Goal: Transaction & Acquisition: Purchase product/service

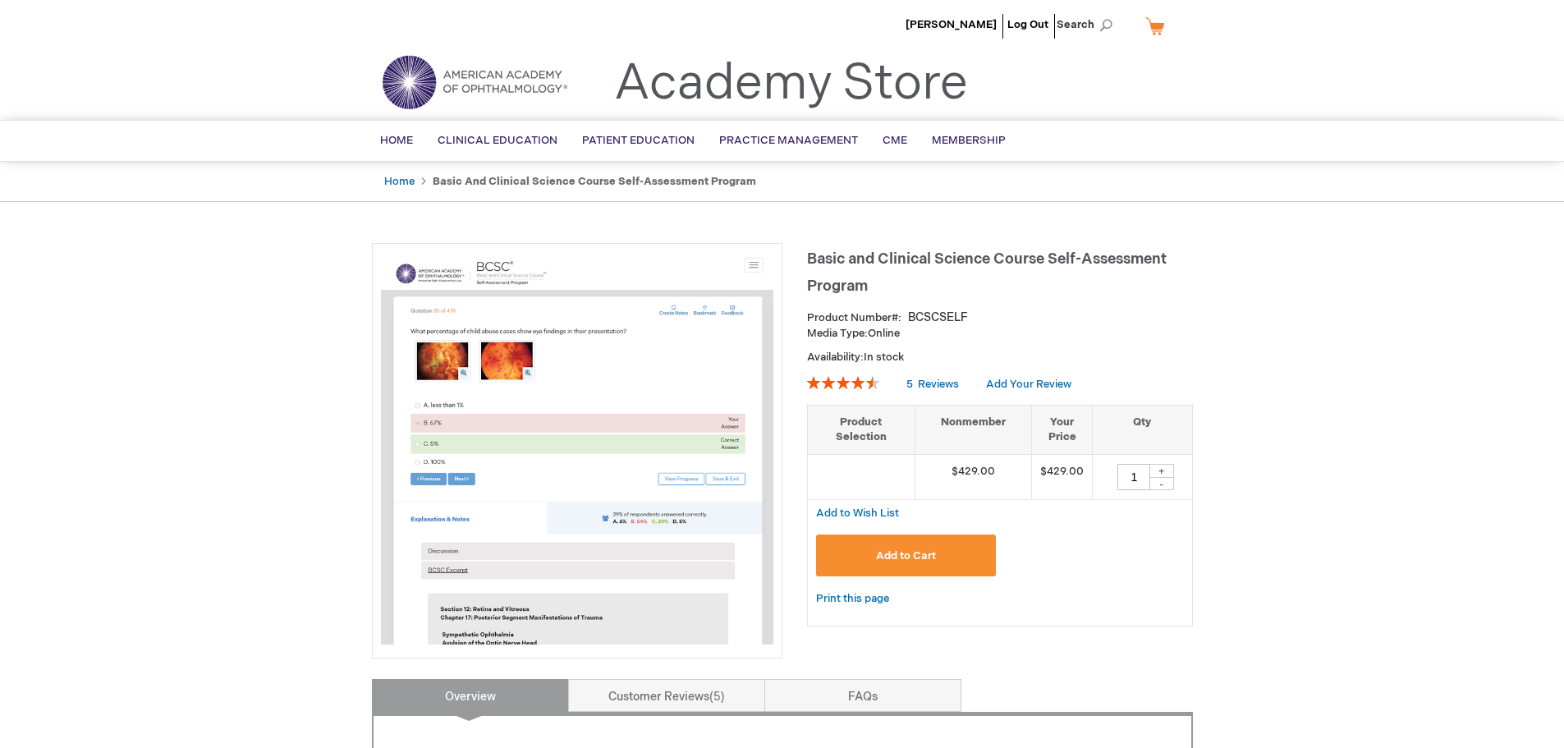
click at [1163, 470] on div "+" at bounding box center [1161, 471] width 25 height 14
type input "5"
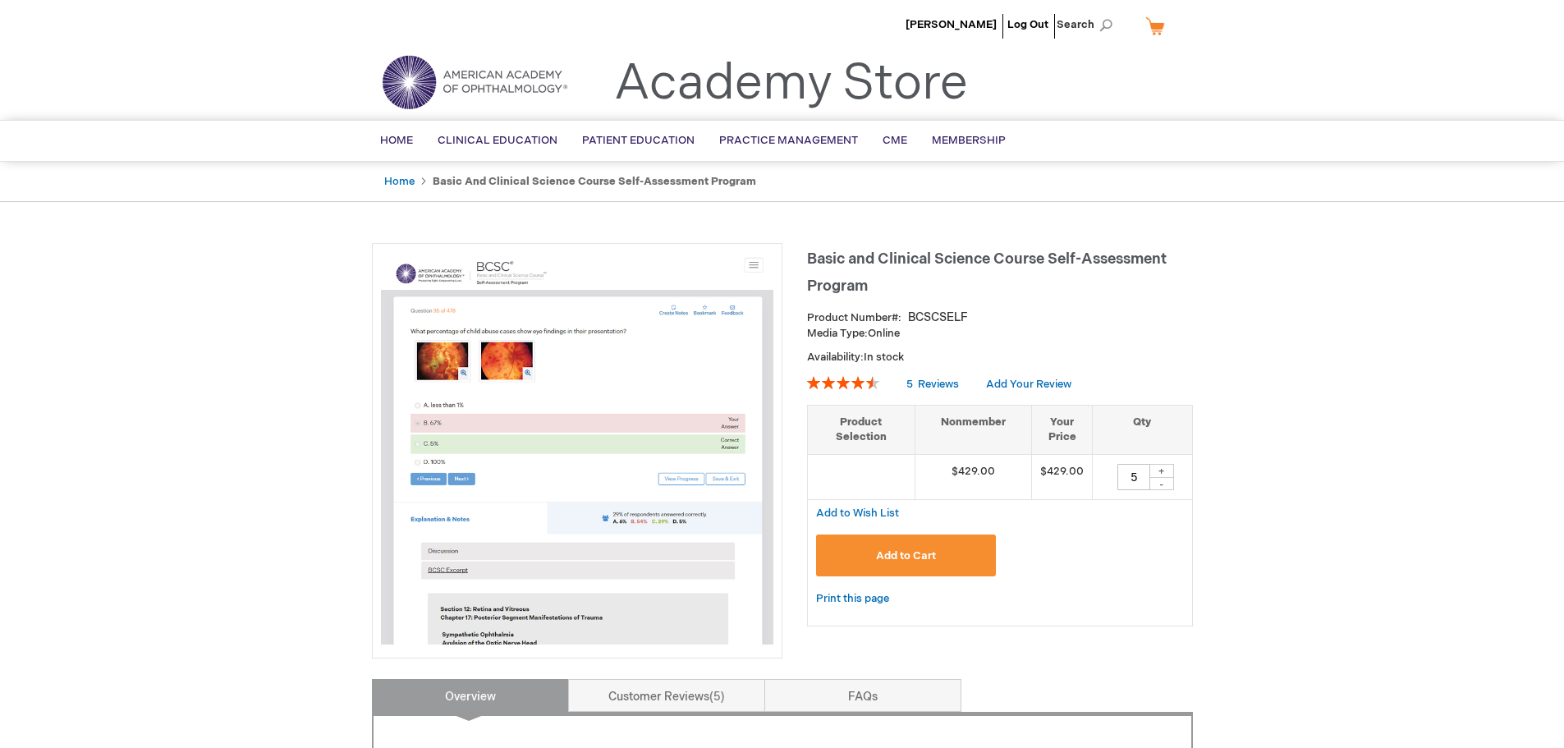
click at [969, 554] on button "Add to Cart" at bounding box center [906, 555] width 181 height 42
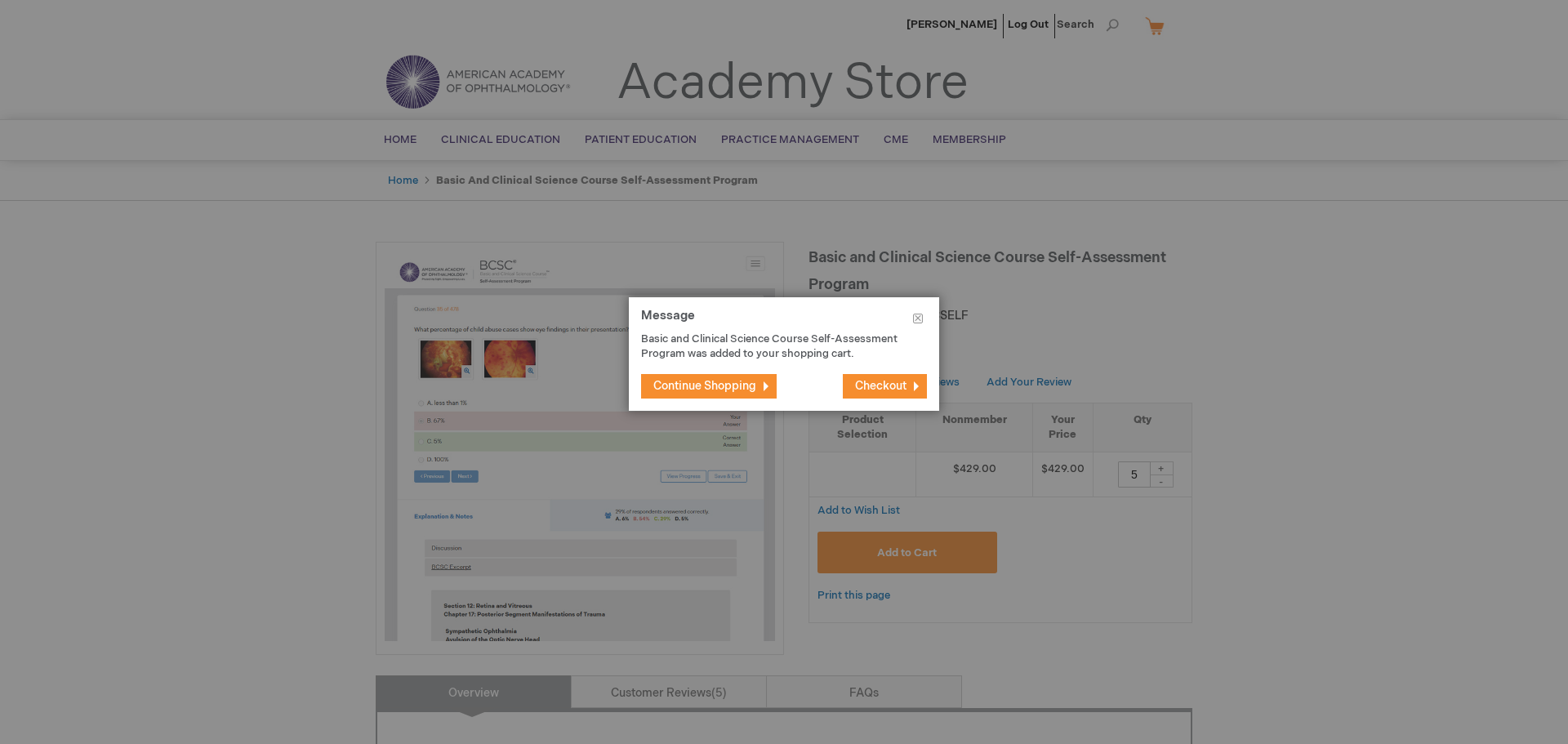
click at [883, 385] on span "Checkout" at bounding box center [882, 386] width 52 height 14
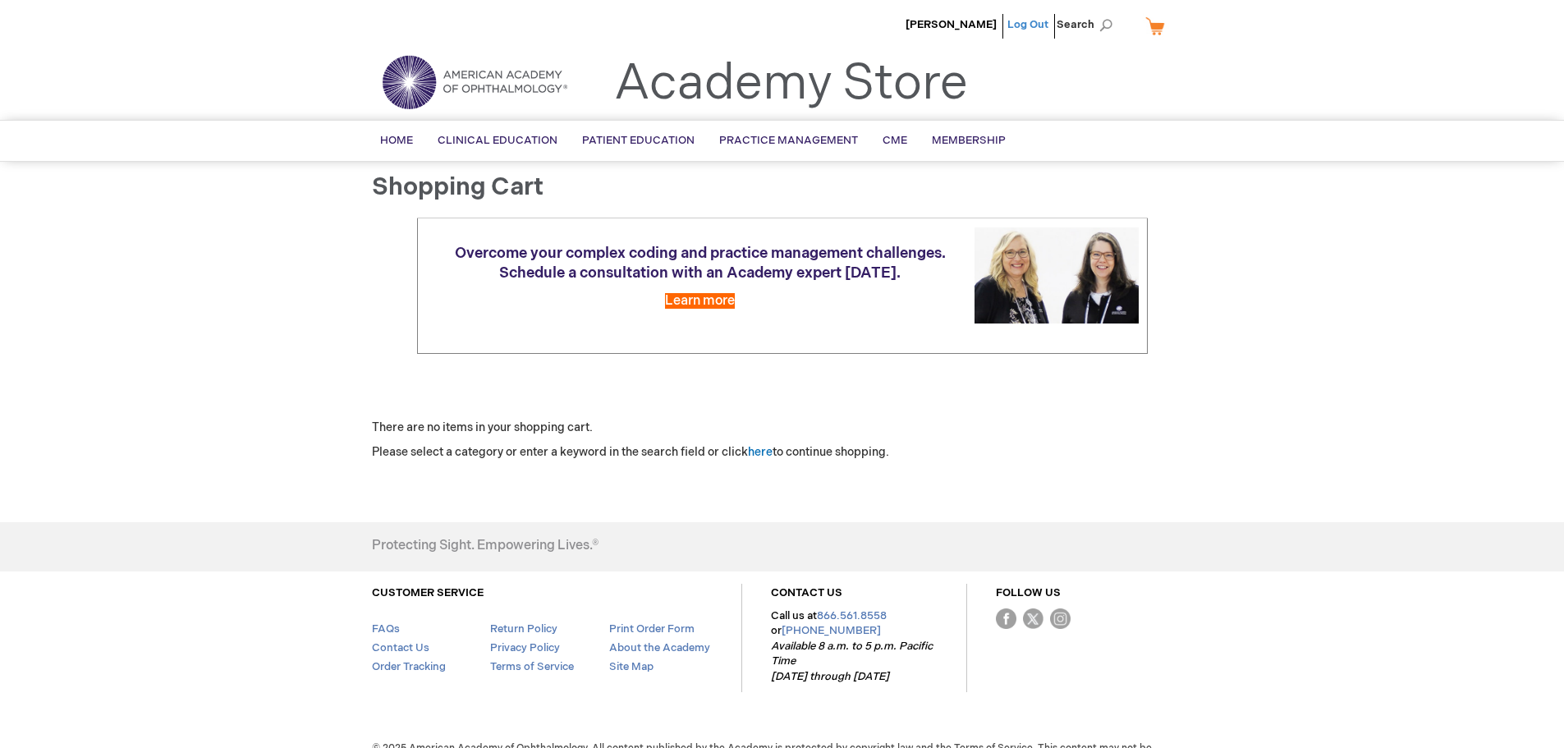
click at [1019, 19] on link "Log Out" at bounding box center [1027, 24] width 41 height 13
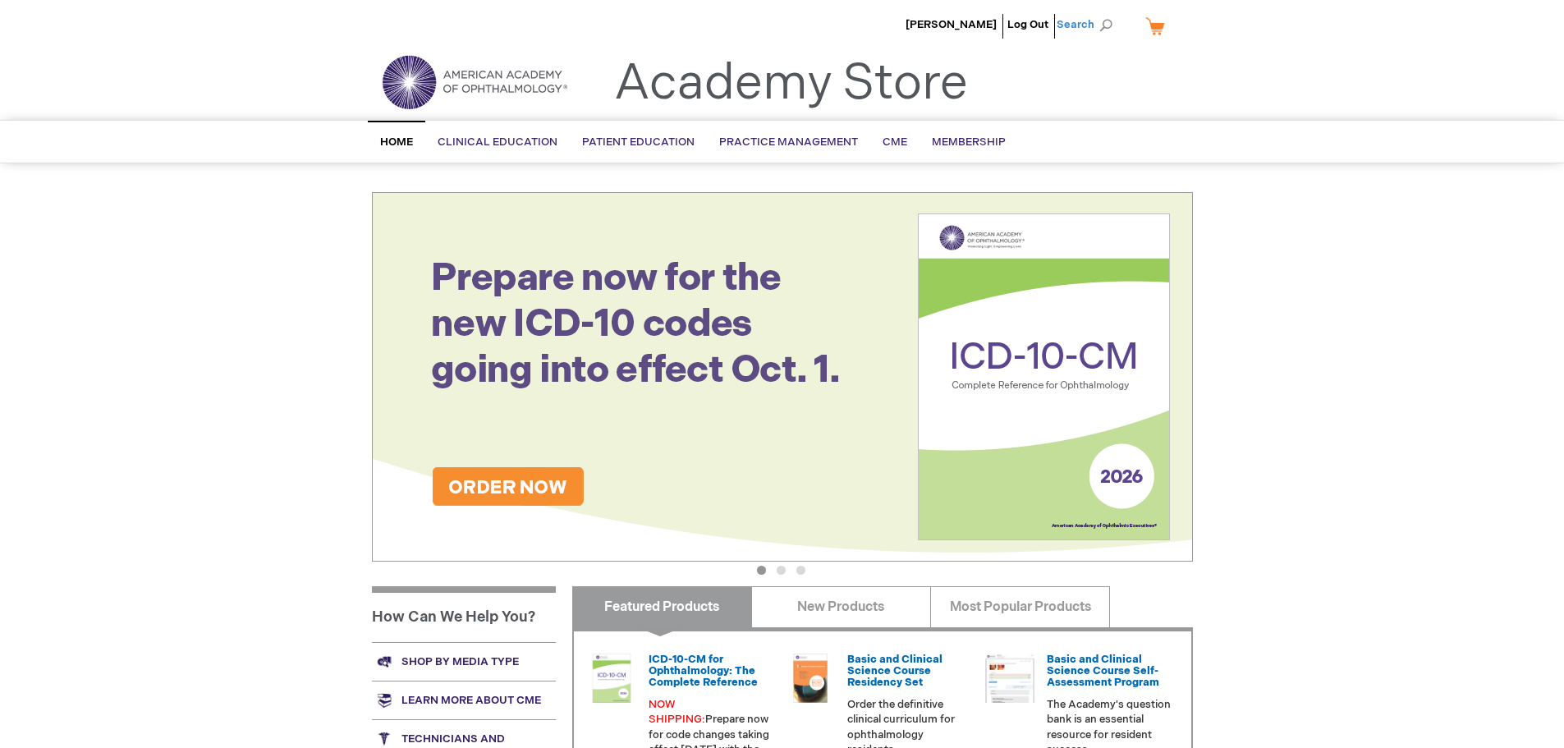
click at [1072, 21] on span "Search" at bounding box center [1088, 24] width 62 height 33
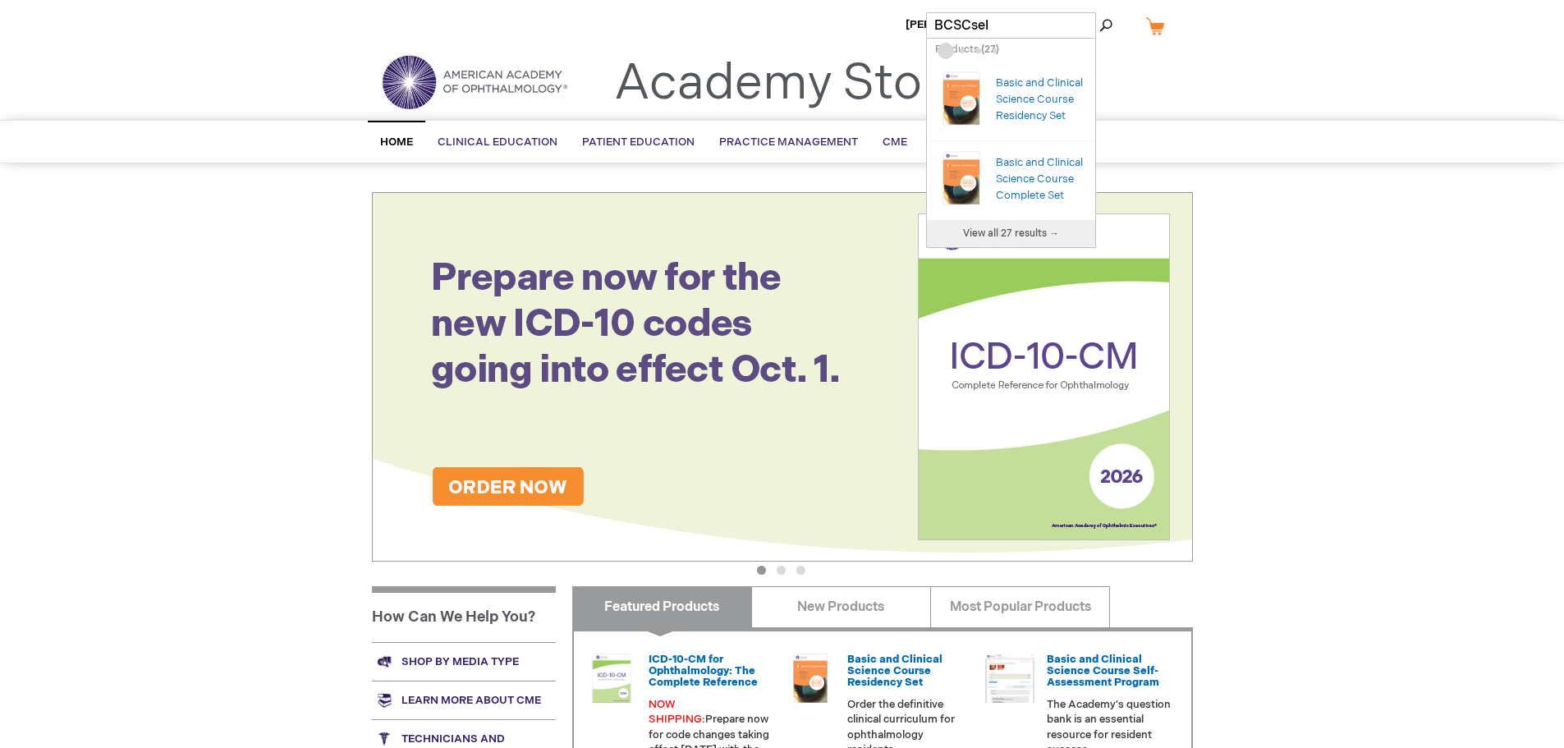
type input "BCSCself"
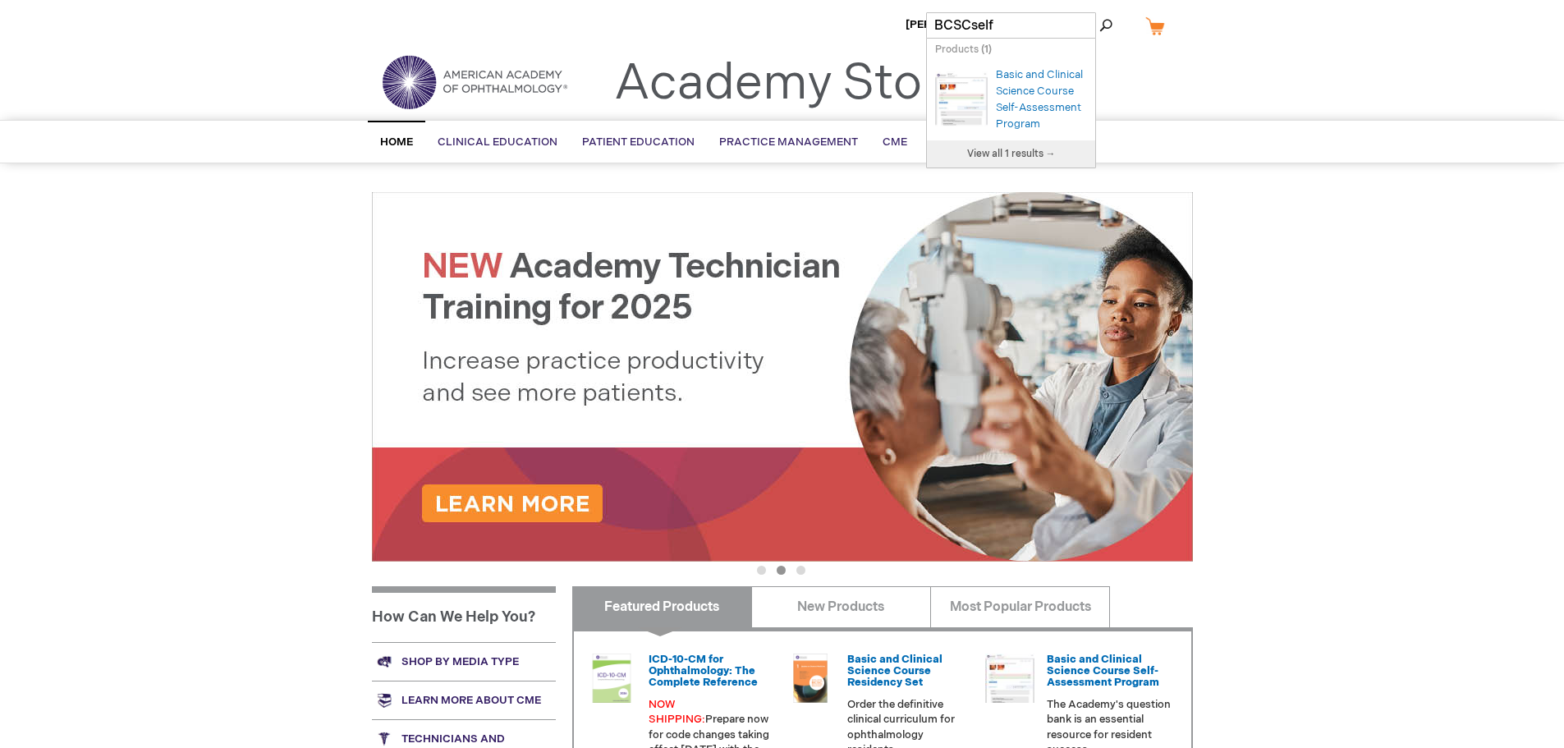
click at [1025, 97] on div "Basic and Clinical Science Course Self-Assessment Program" at bounding box center [1041, 100] width 91 height 66
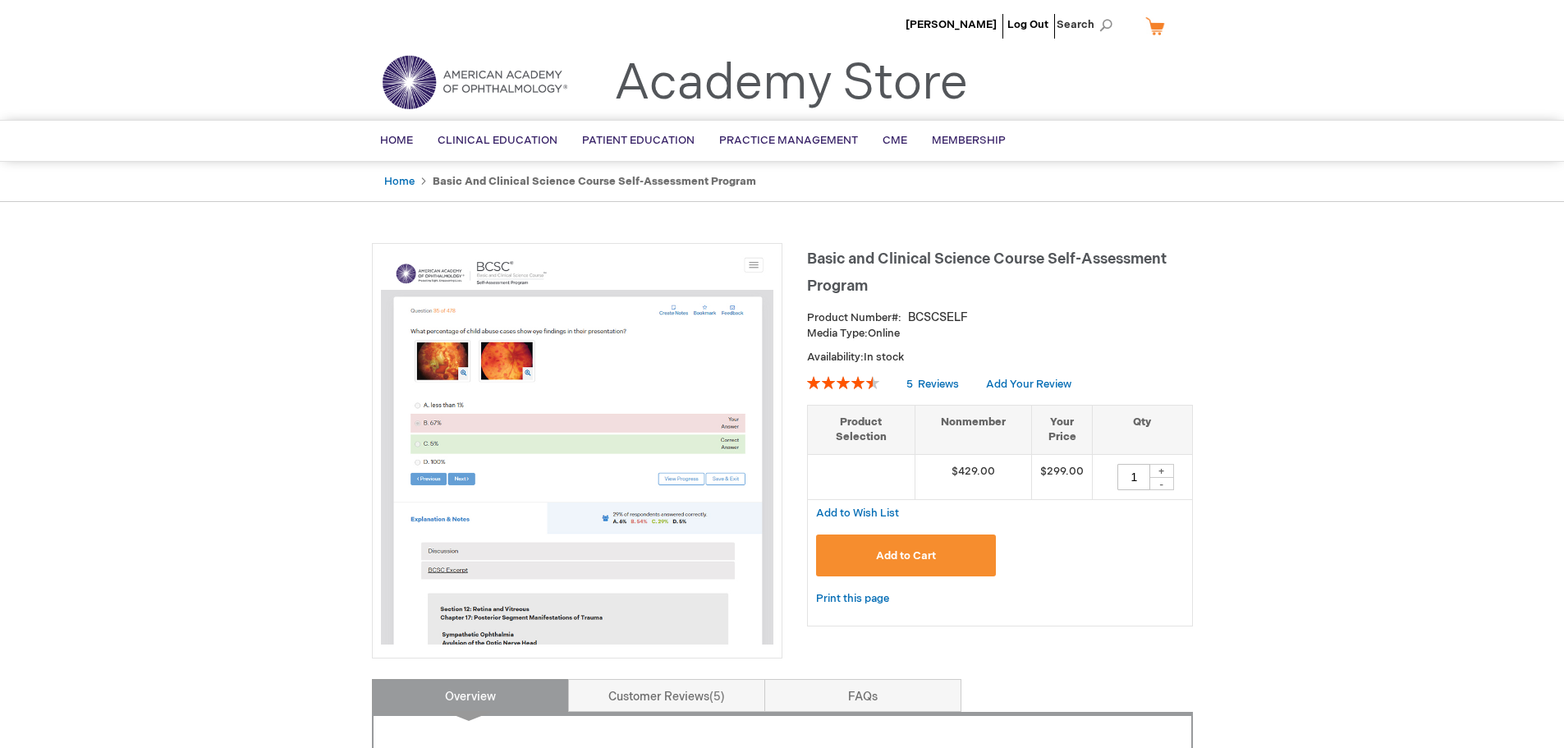
click at [1161, 471] on div "+" at bounding box center [1161, 471] width 25 height 14
click at [1163, 470] on div "+" at bounding box center [1161, 471] width 25 height 14
type input "5"
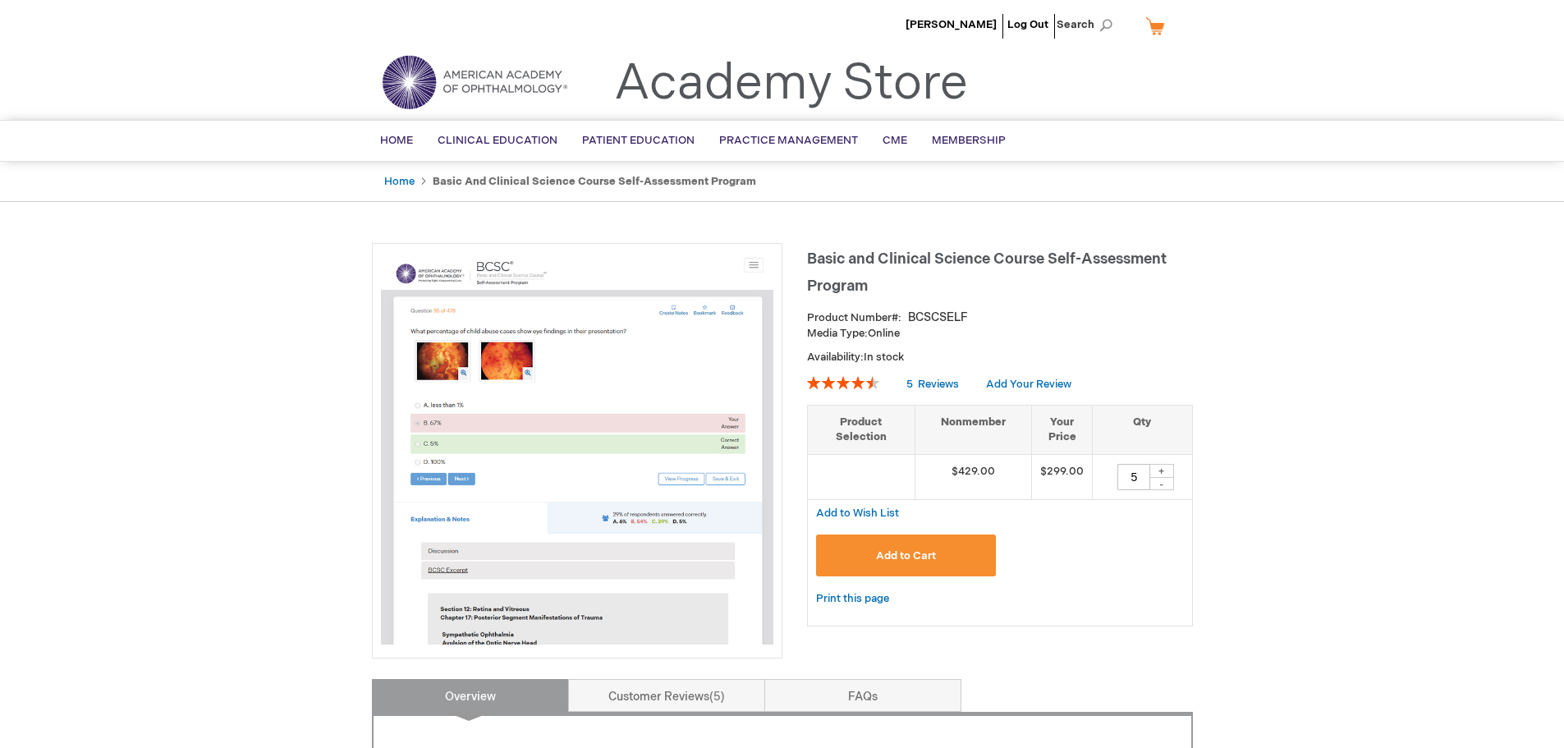
click at [963, 550] on button "Add to Cart" at bounding box center [906, 555] width 181 height 42
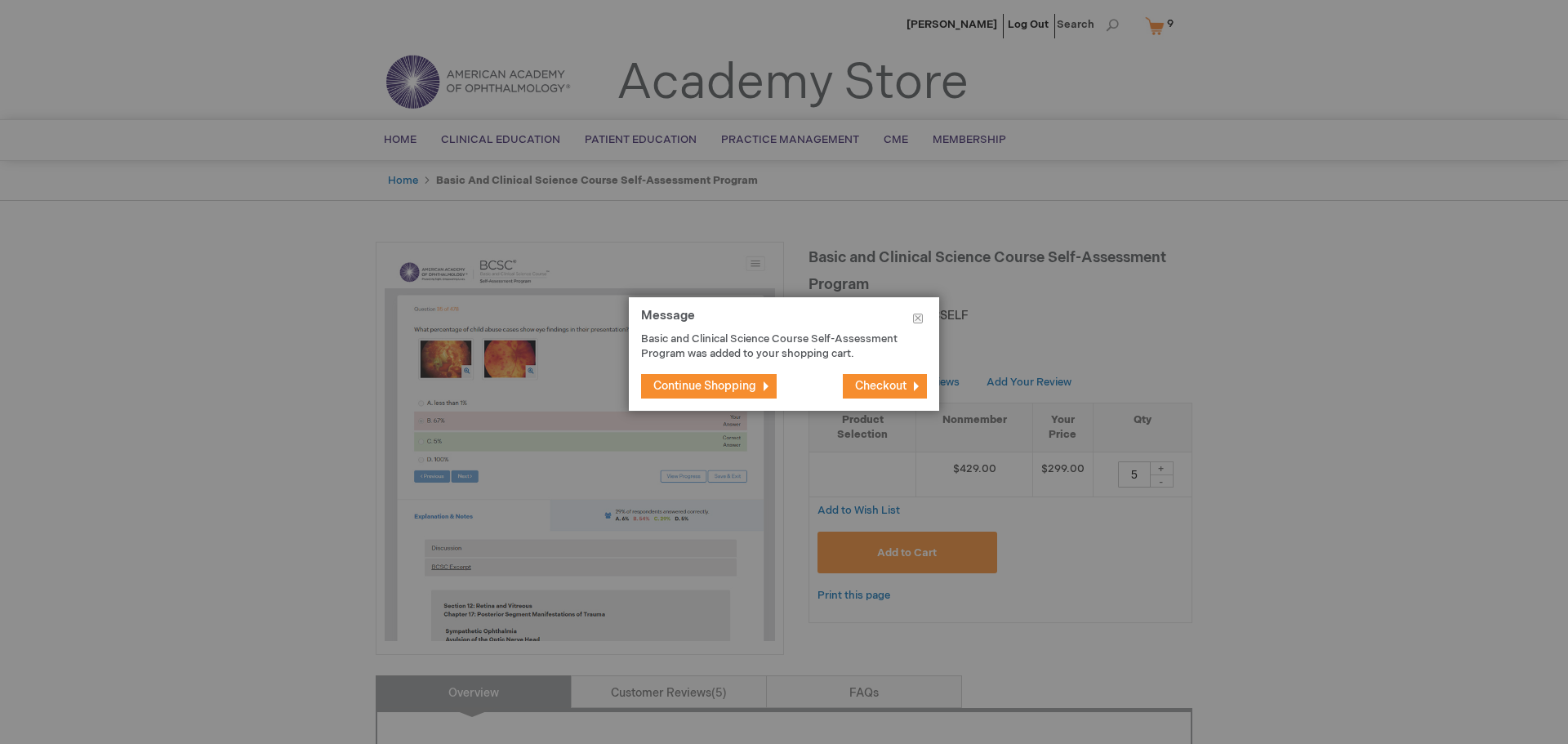
click at [869, 388] on span "Checkout" at bounding box center [882, 386] width 52 height 14
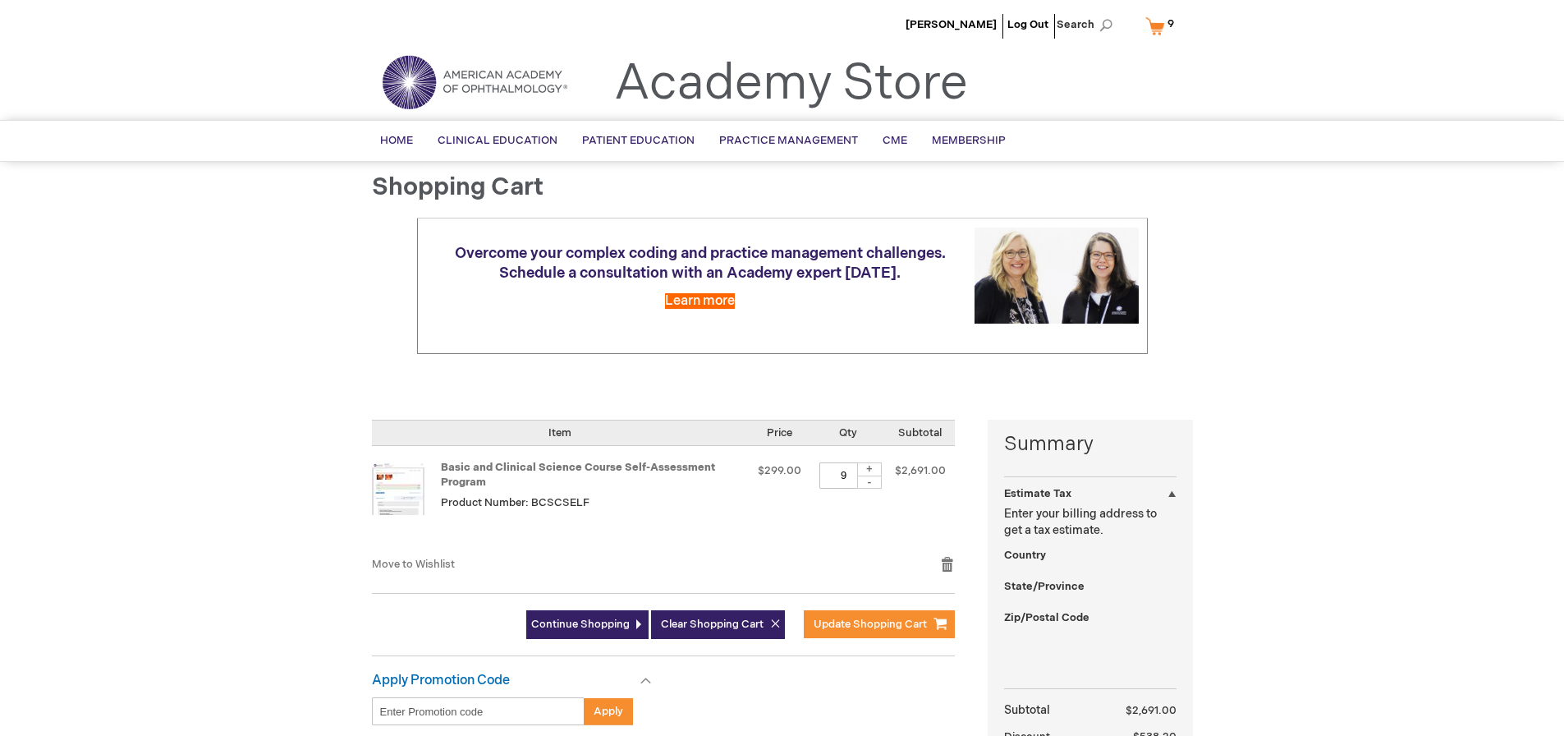
select select "US"
select select "51"
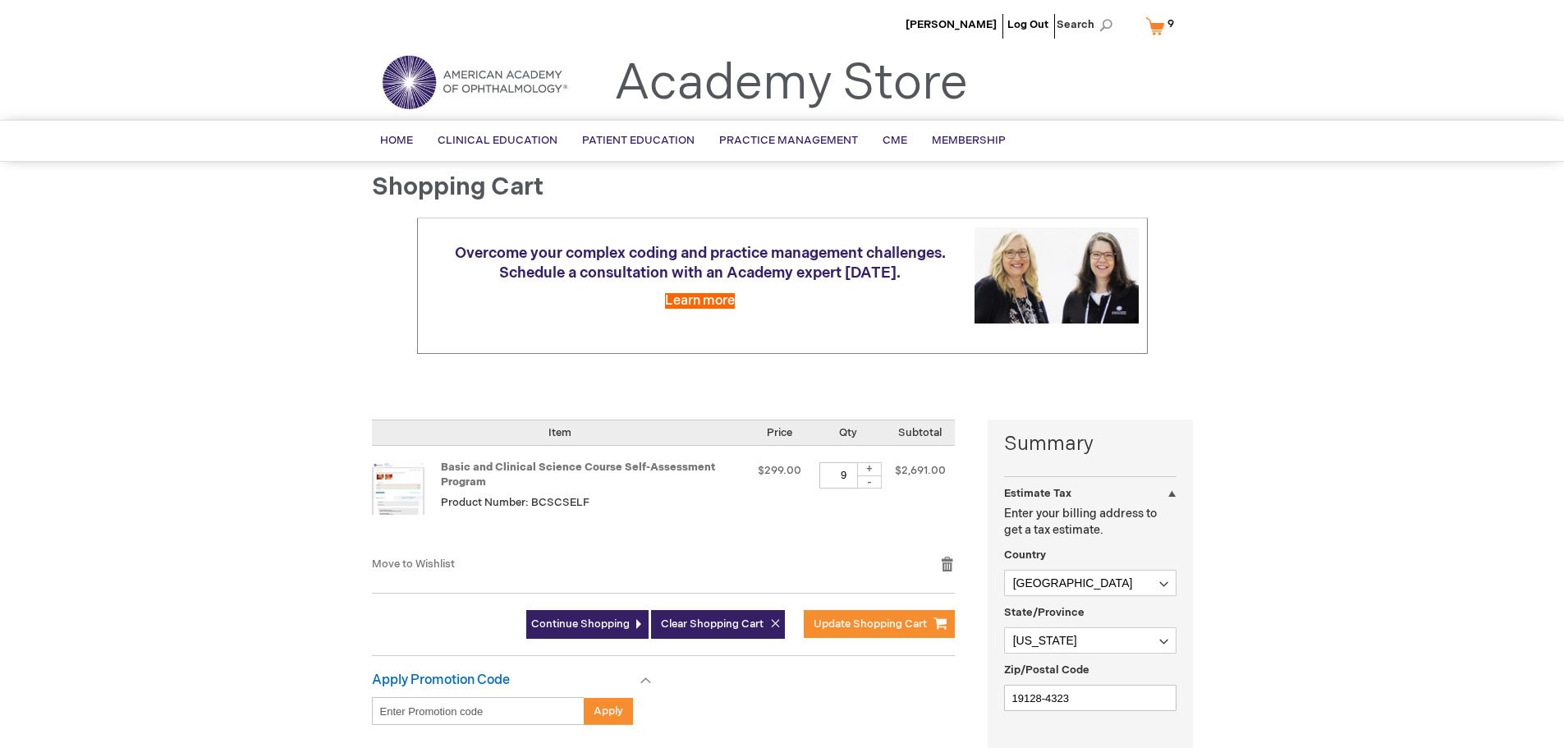
click at [876, 483] on div "-" at bounding box center [869, 481] width 25 height 13
type input "5"
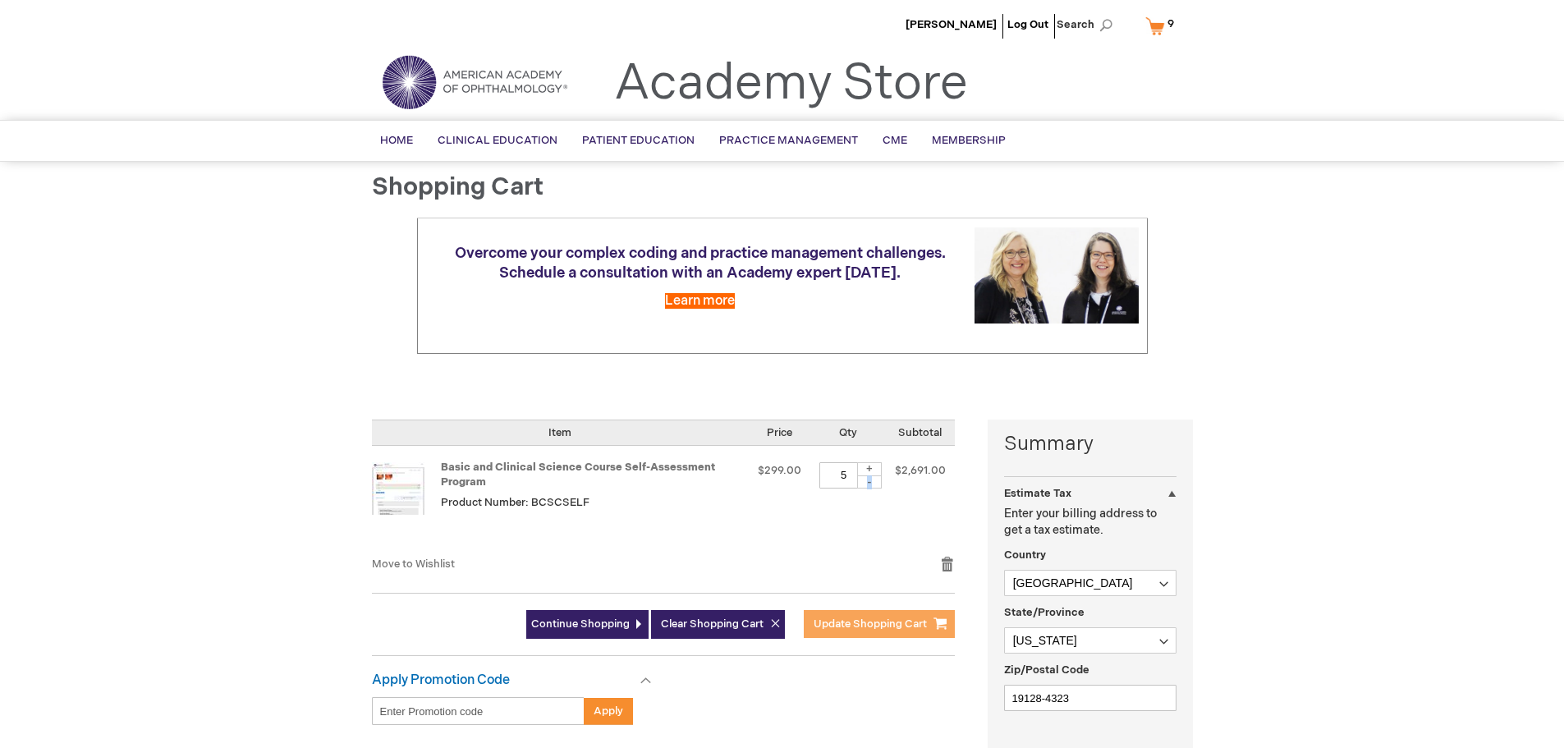
click at [841, 625] on span "Update Shopping Cart" at bounding box center [870, 623] width 113 height 13
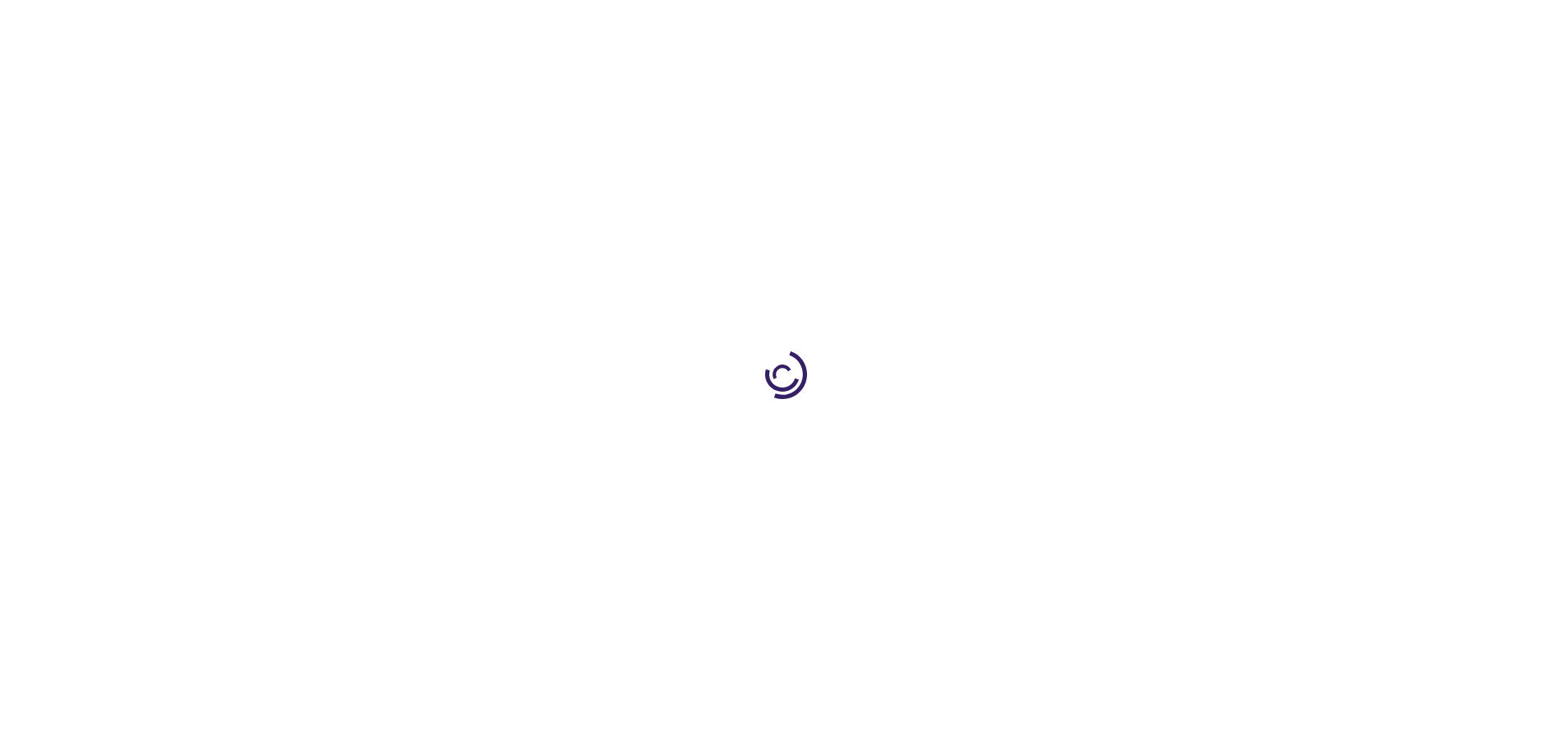
select select "US"
select select "51"
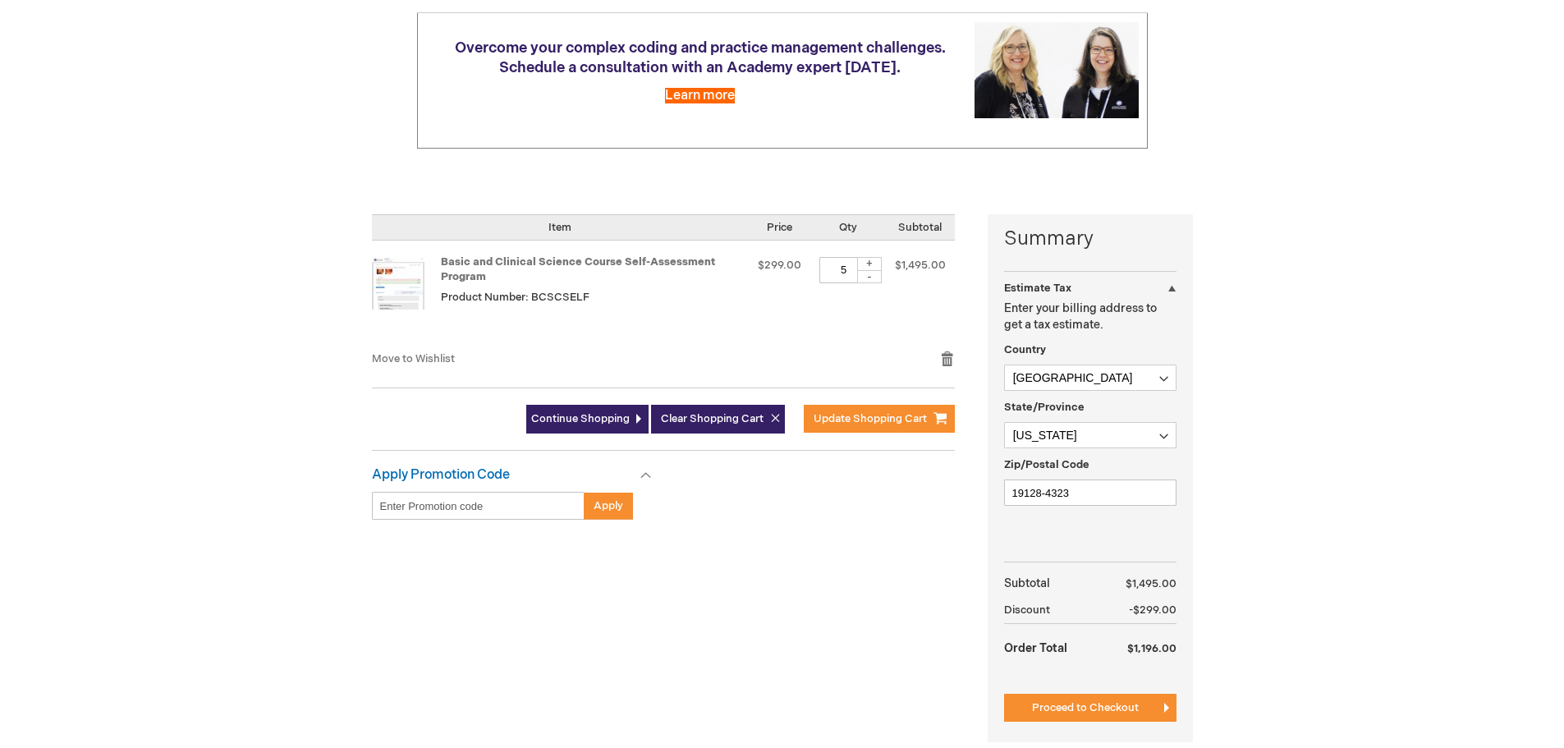
scroll to position [246, 0]
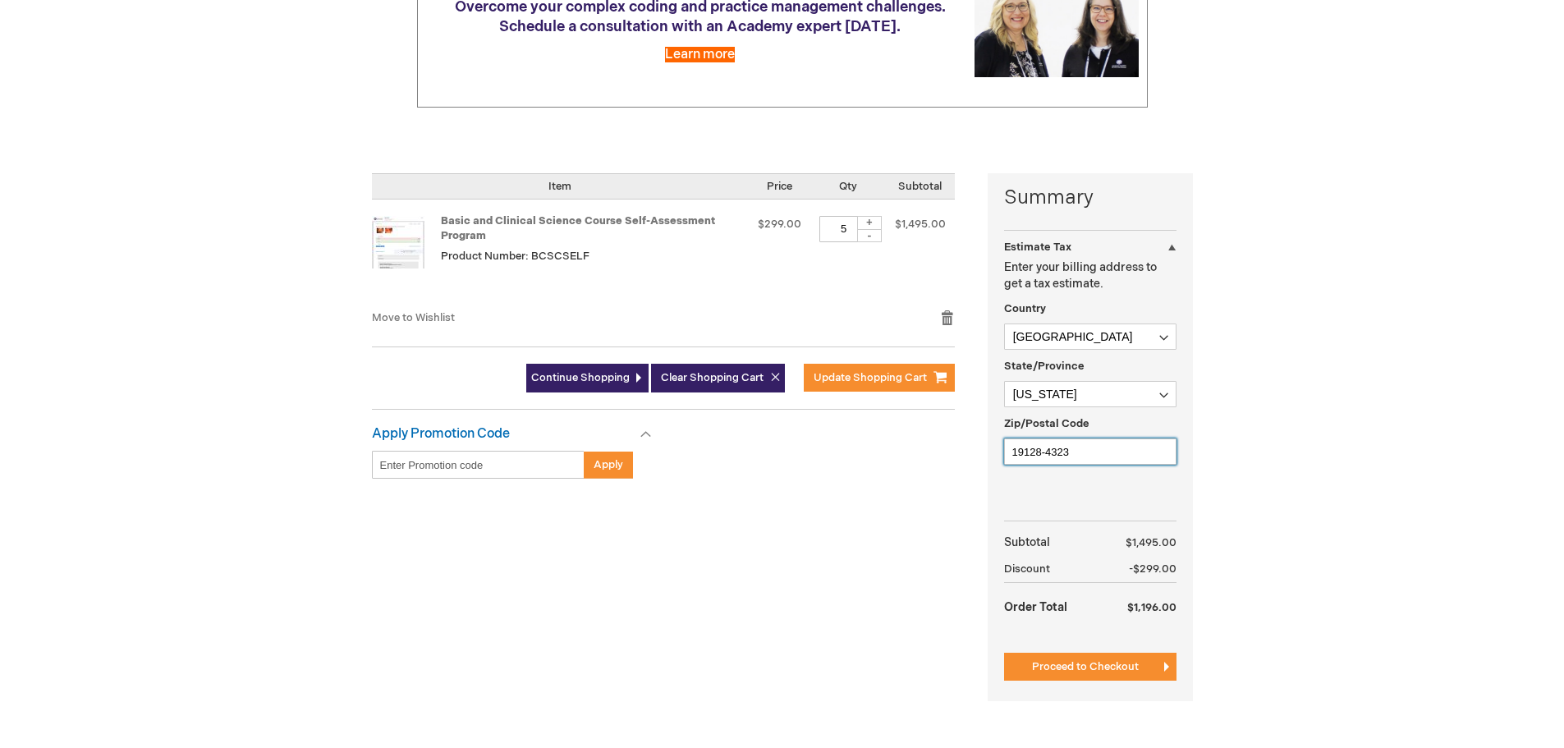
drag, startPoint x: 1115, startPoint y: 452, endPoint x: 900, endPoint y: 439, distance: 215.5
click at [900, 439] on div "Summary Estimate Tax Estimate Tax Enter your billing address to get a tax estim…" at bounding box center [782, 447] width 821 height 548
type input "19131"
click at [1083, 658] on button "Proceed to Checkout" at bounding box center [1090, 667] width 172 height 28
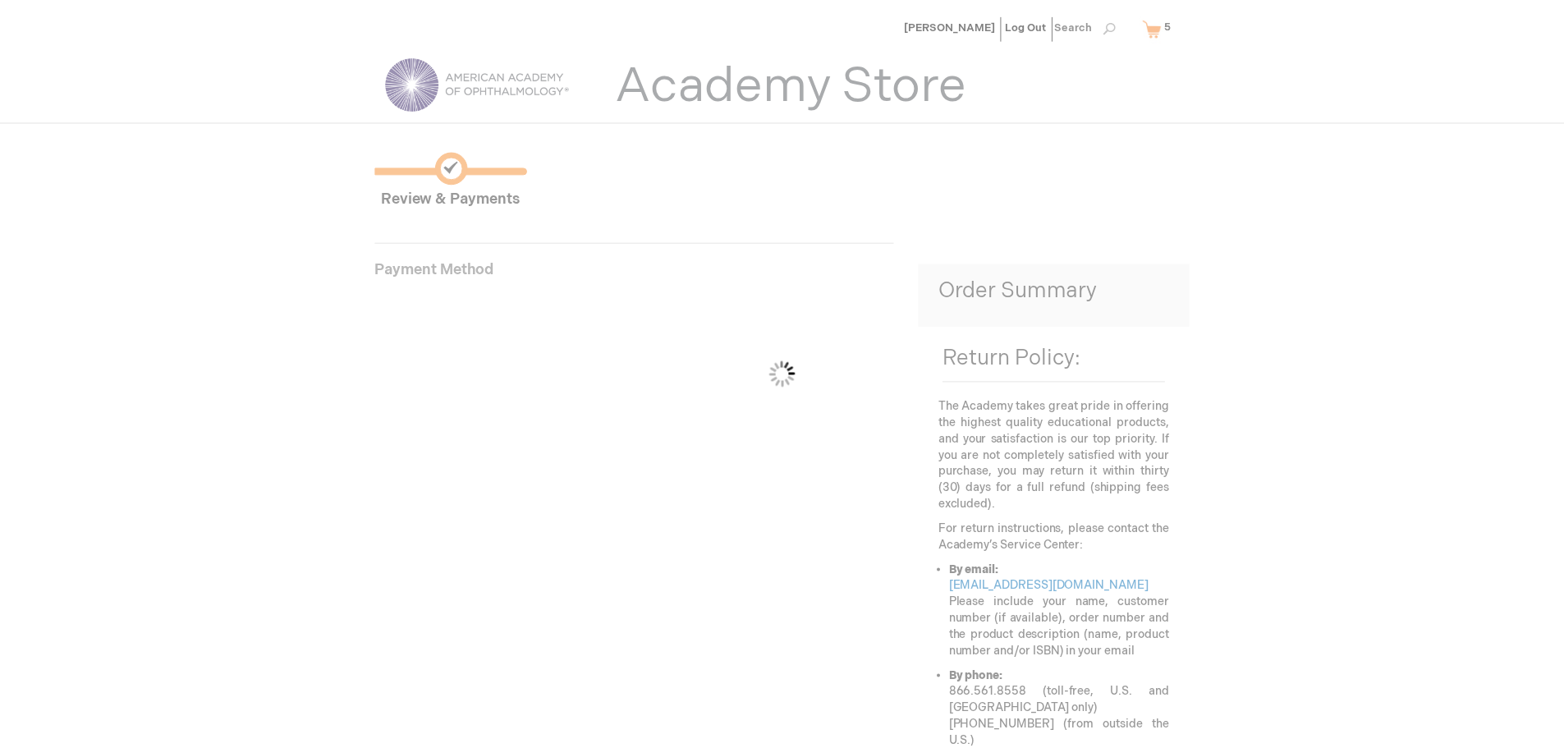
scroll to position [147, 0]
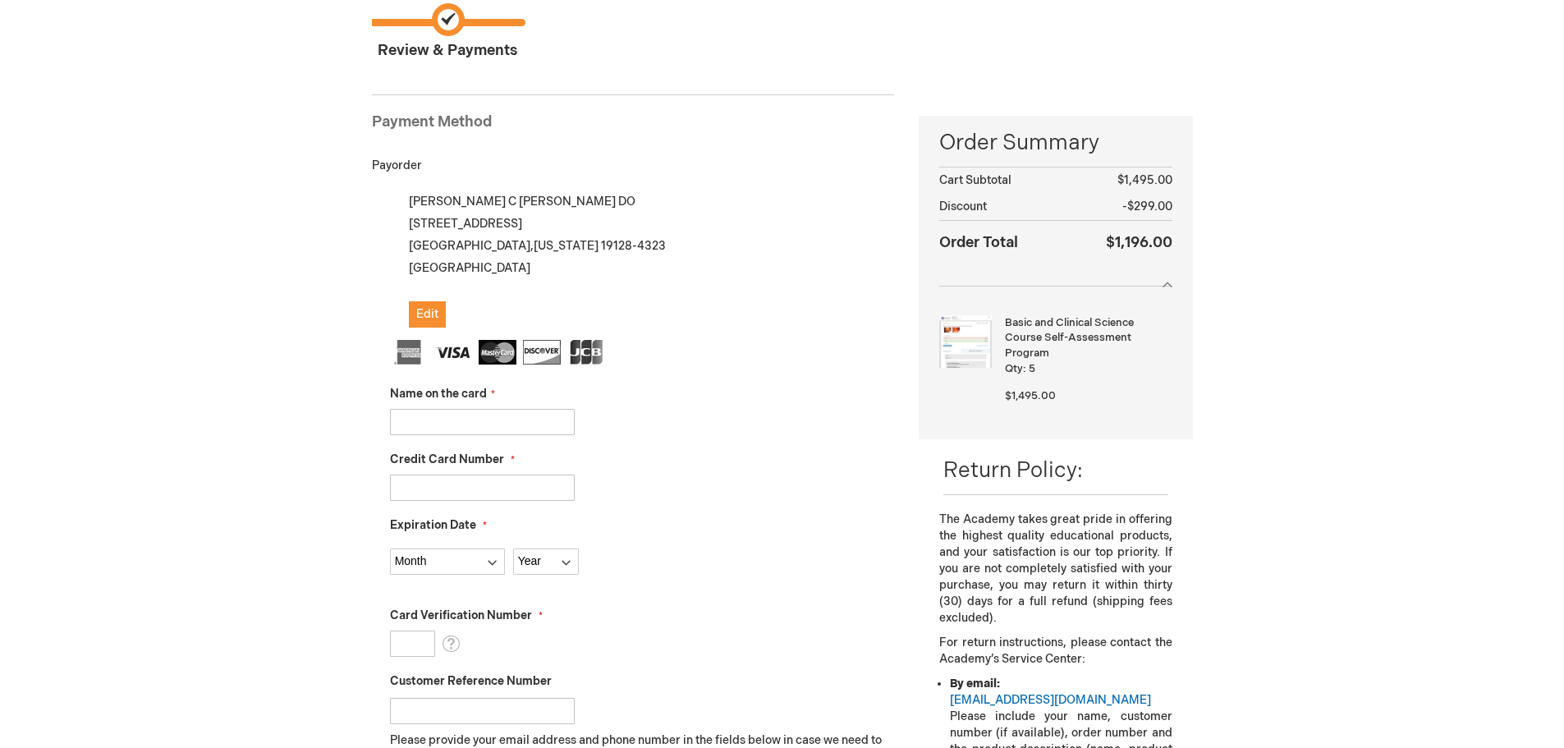
click at [517, 406] on div "Name on the card" at bounding box center [642, 410] width 505 height 49
click at [516, 415] on input "Name on the card" at bounding box center [482, 422] width 185 height 26
type input "Christine Wilkinson"
type input "5567088047637193"
select select "10"
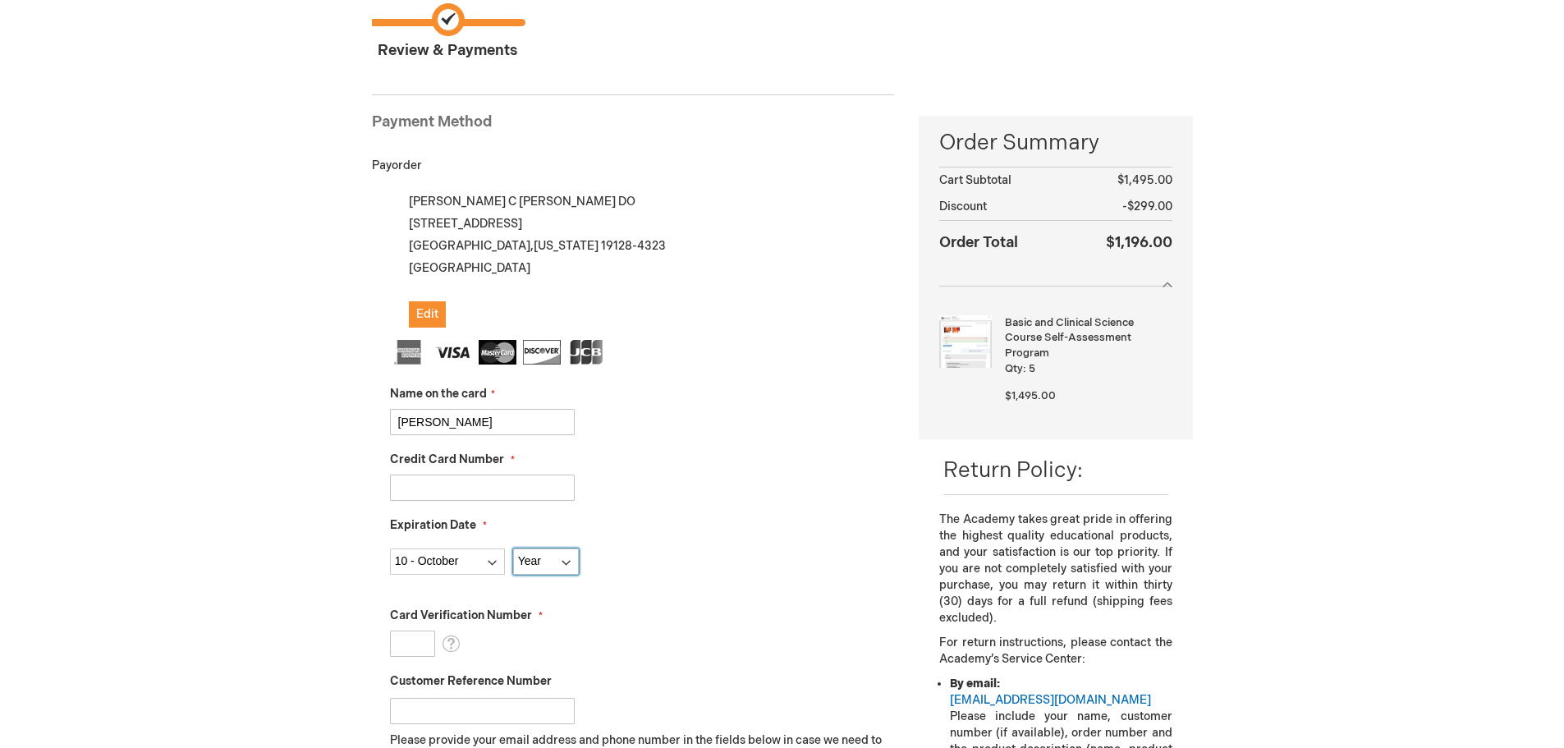
select select "2026"
type input "399"
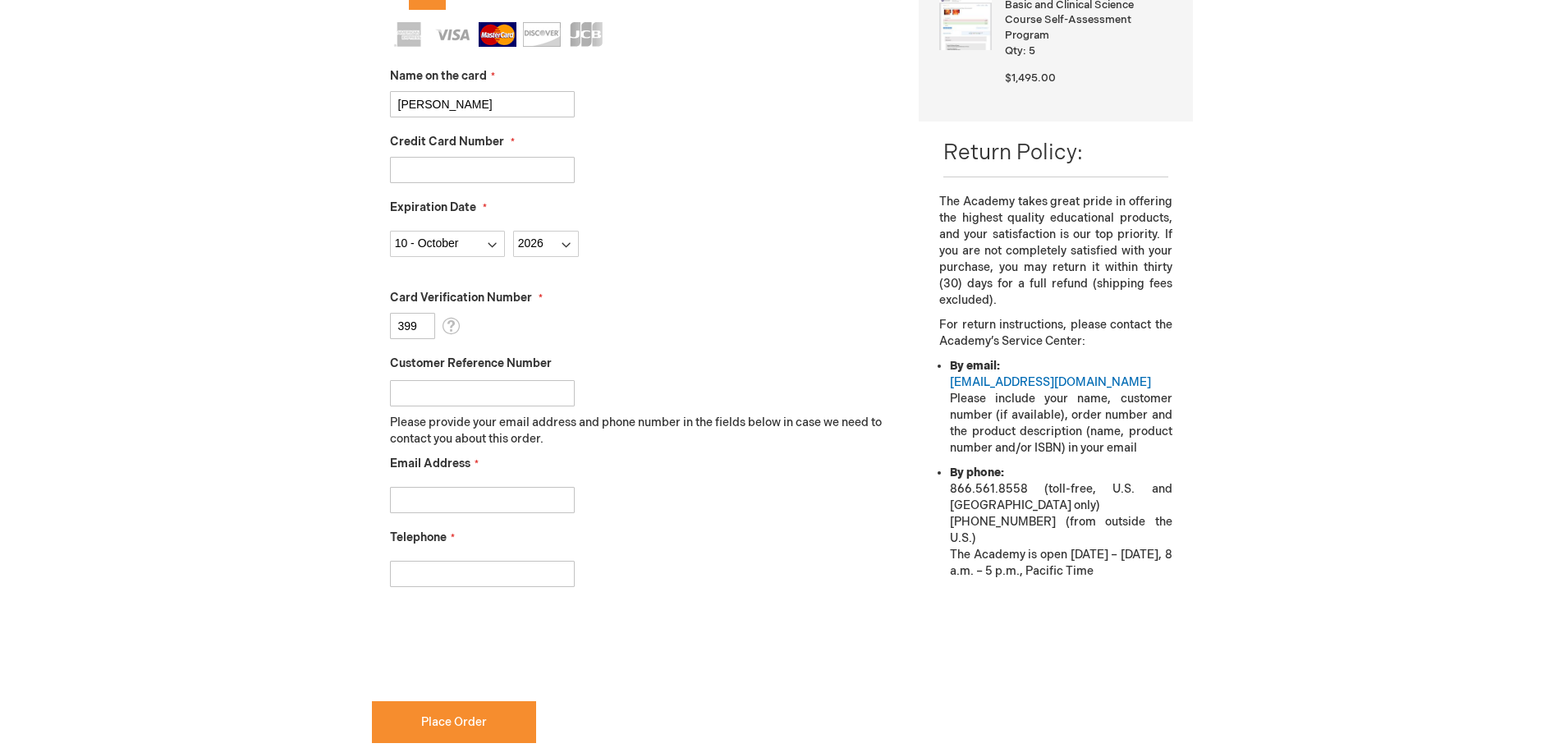
scroll to position [475, 0]
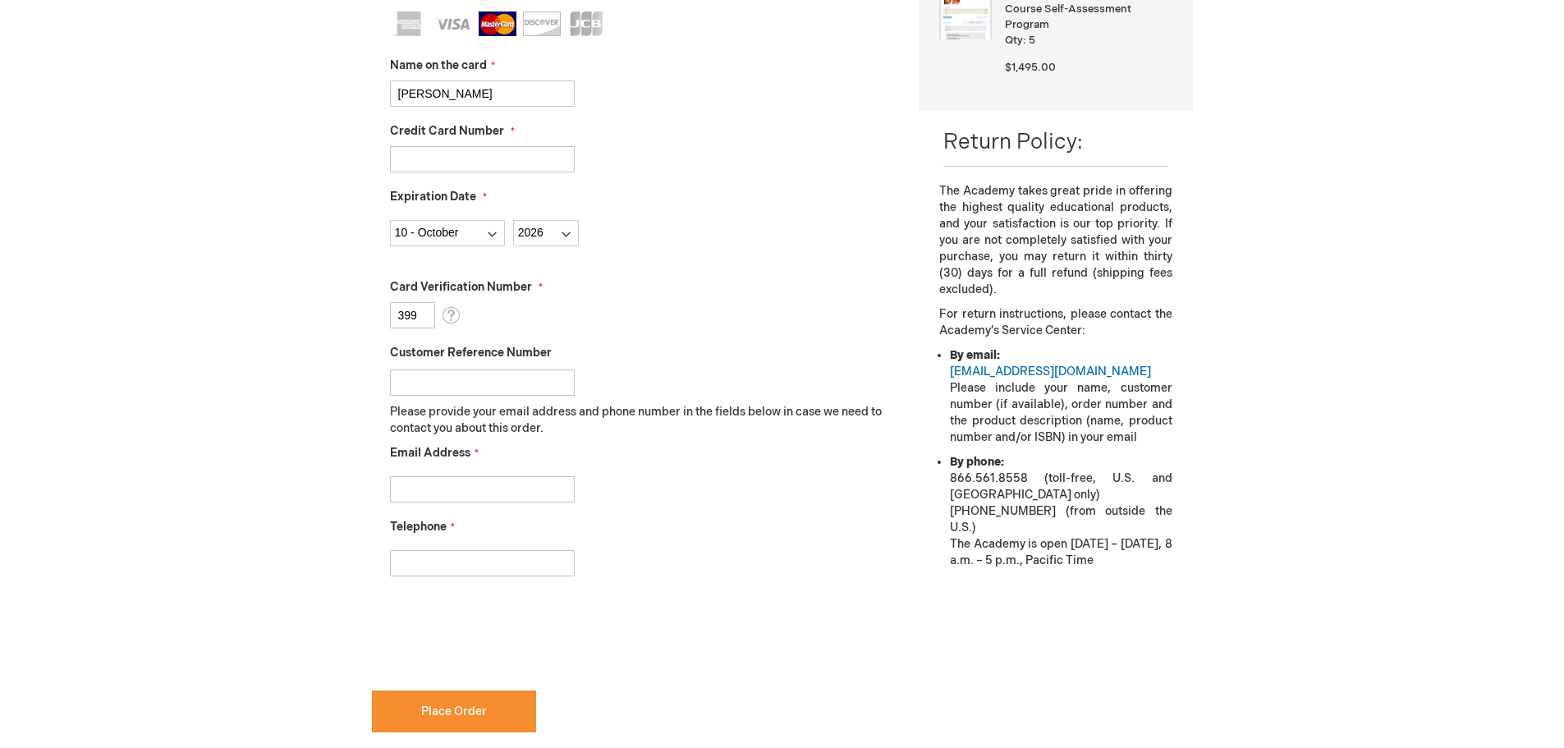
click at [494, 494] on input "Email Address" at bounding box center [482, 489] width 185 height 26
type input "christinevi@pcom.edu"
type input "2157158161"
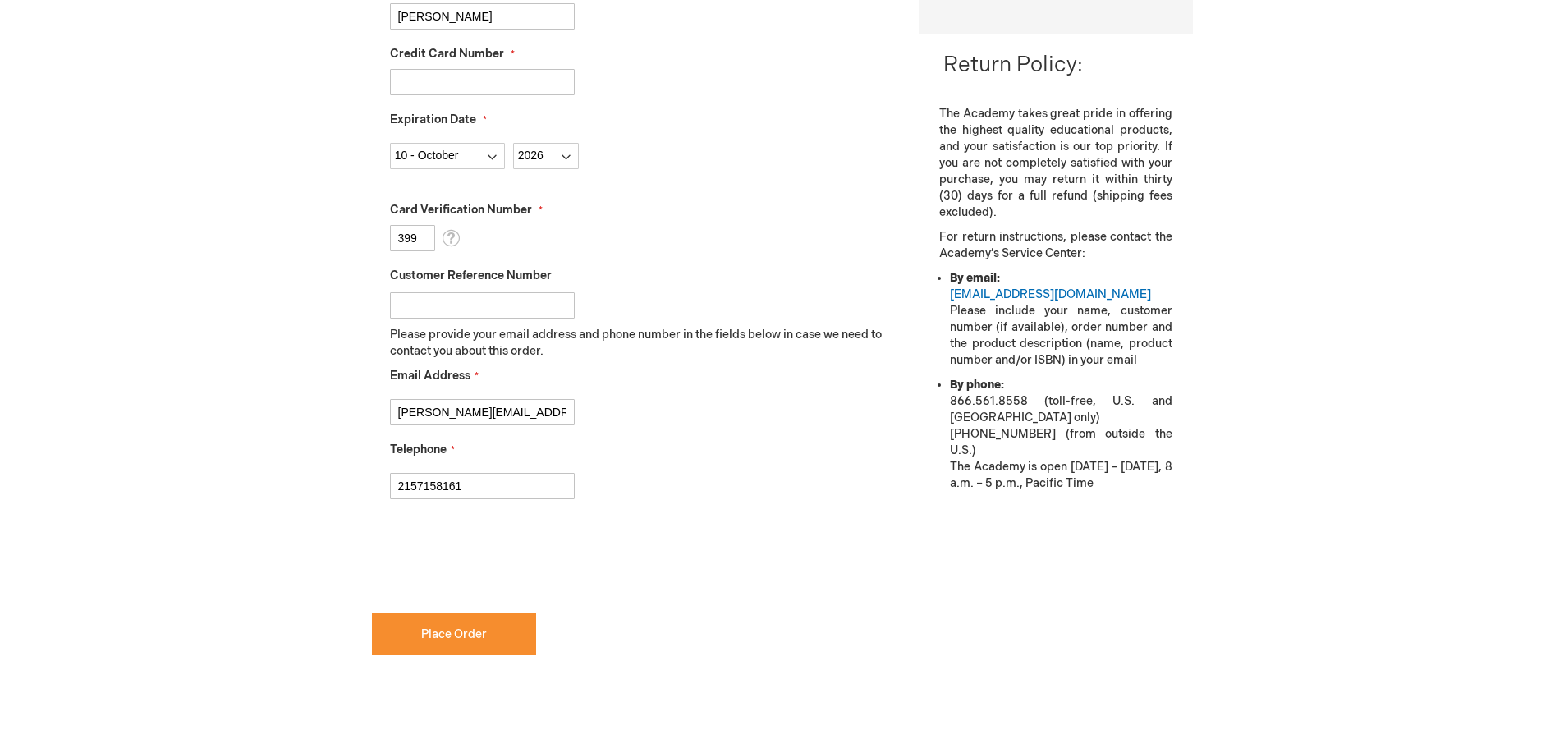
scroll to position [575, 0]
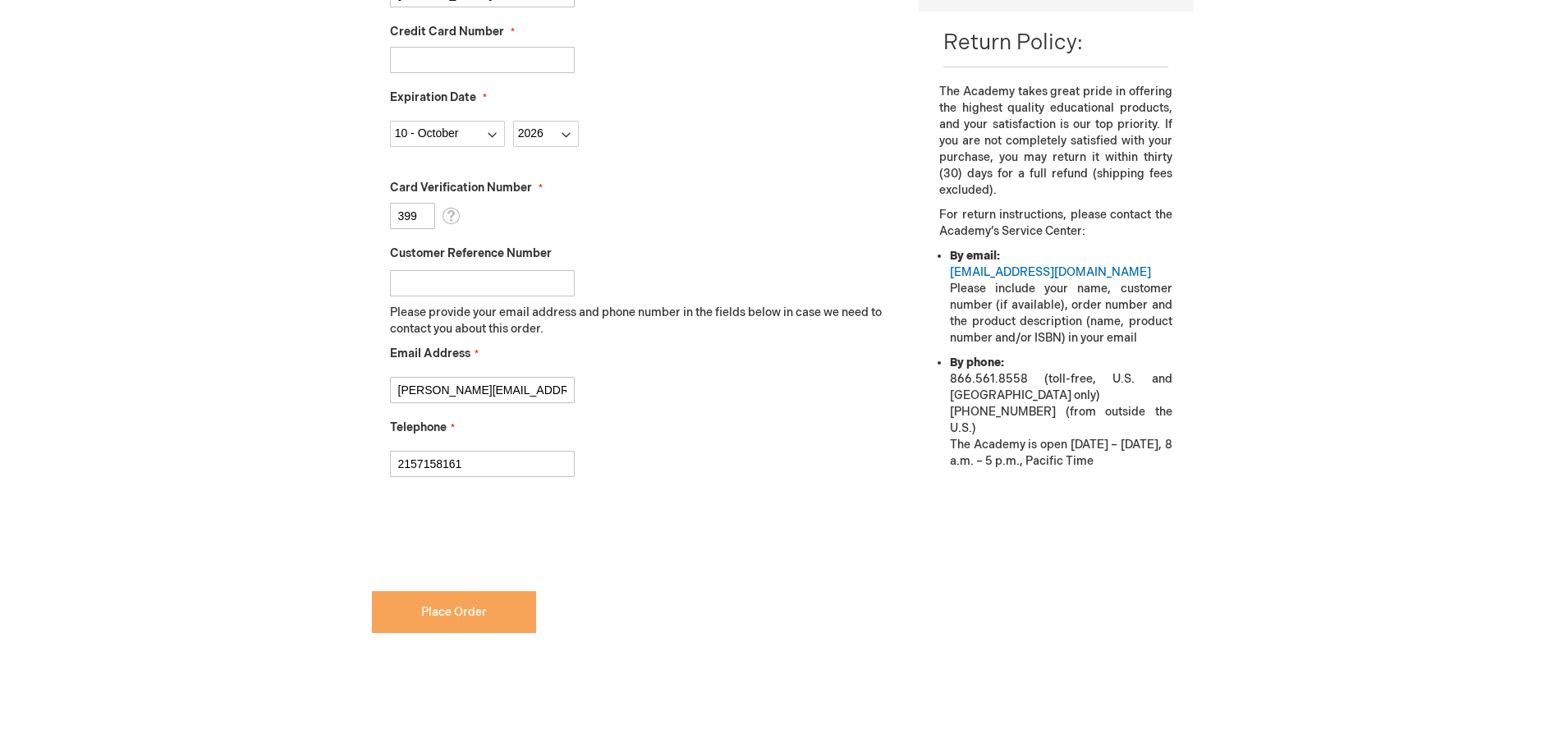
click at [458, 601] on button "Place Order" at bounding box center [454, 612] width 164 height 42
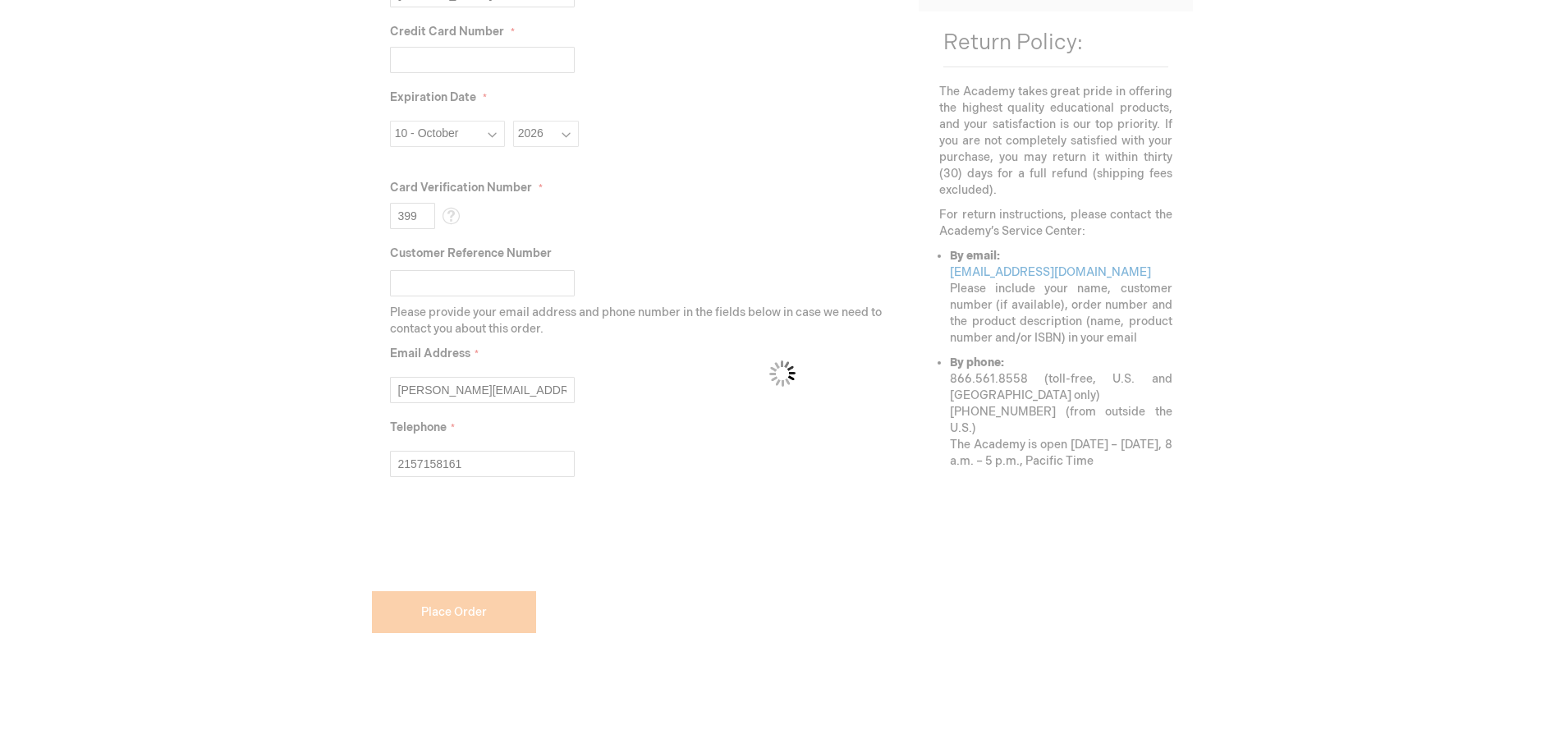
checkbox input "false"
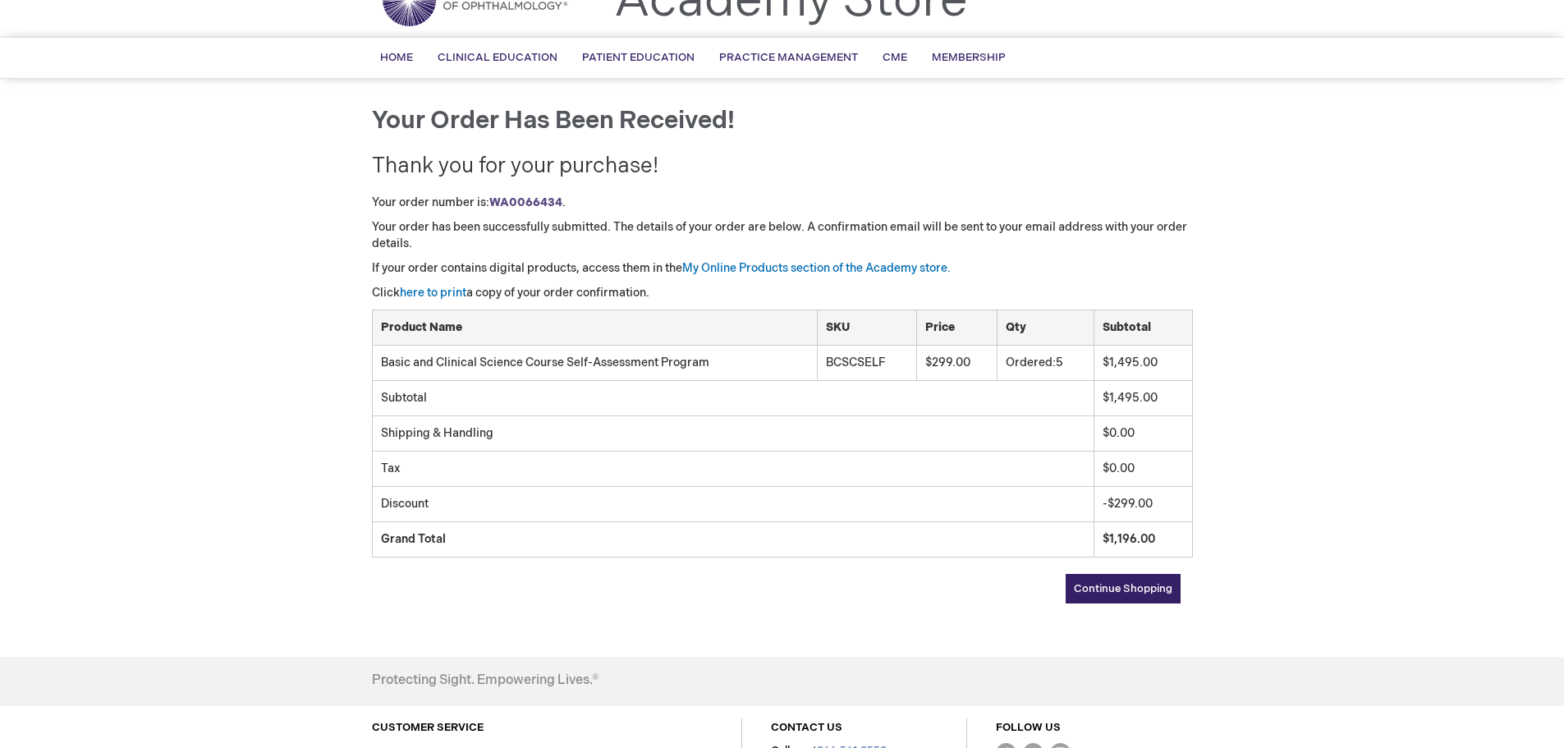
scroll to position [82, 0]
click at [463, 294] on link "here to print" at bounding box center [433, 294] width 67 height 14
click at [798, 266] on link "My Online Products section of the Academy store." at bounding box center [816, 269] width 268 height 14
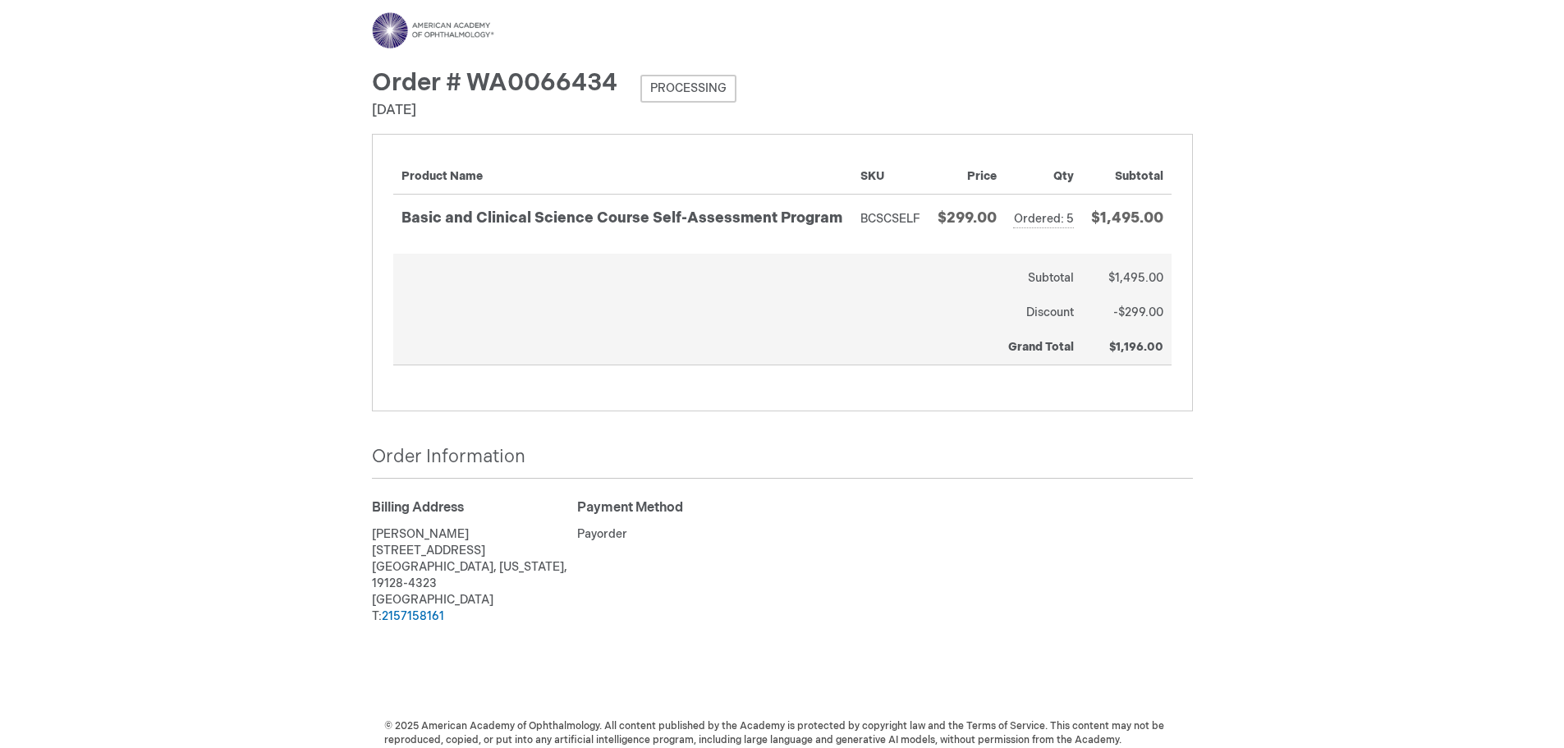
click at [506, 89] on span "Order # WA0066434" at bounding box center [494, 83] width 245 height 30
copy span "WA0066434"
